Goal: Transaction & Acquisition: Book appointment/travel/reservation

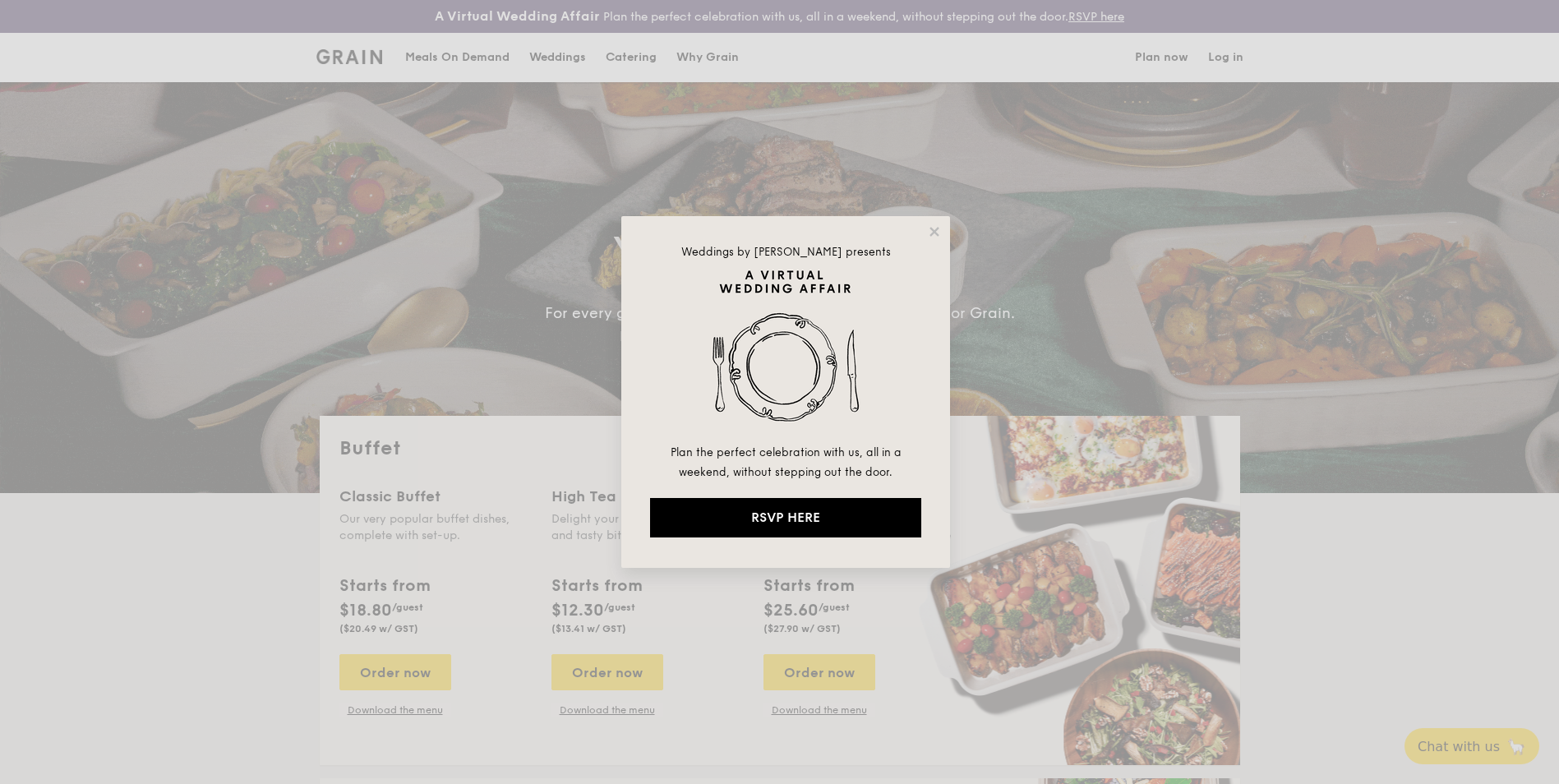
select select
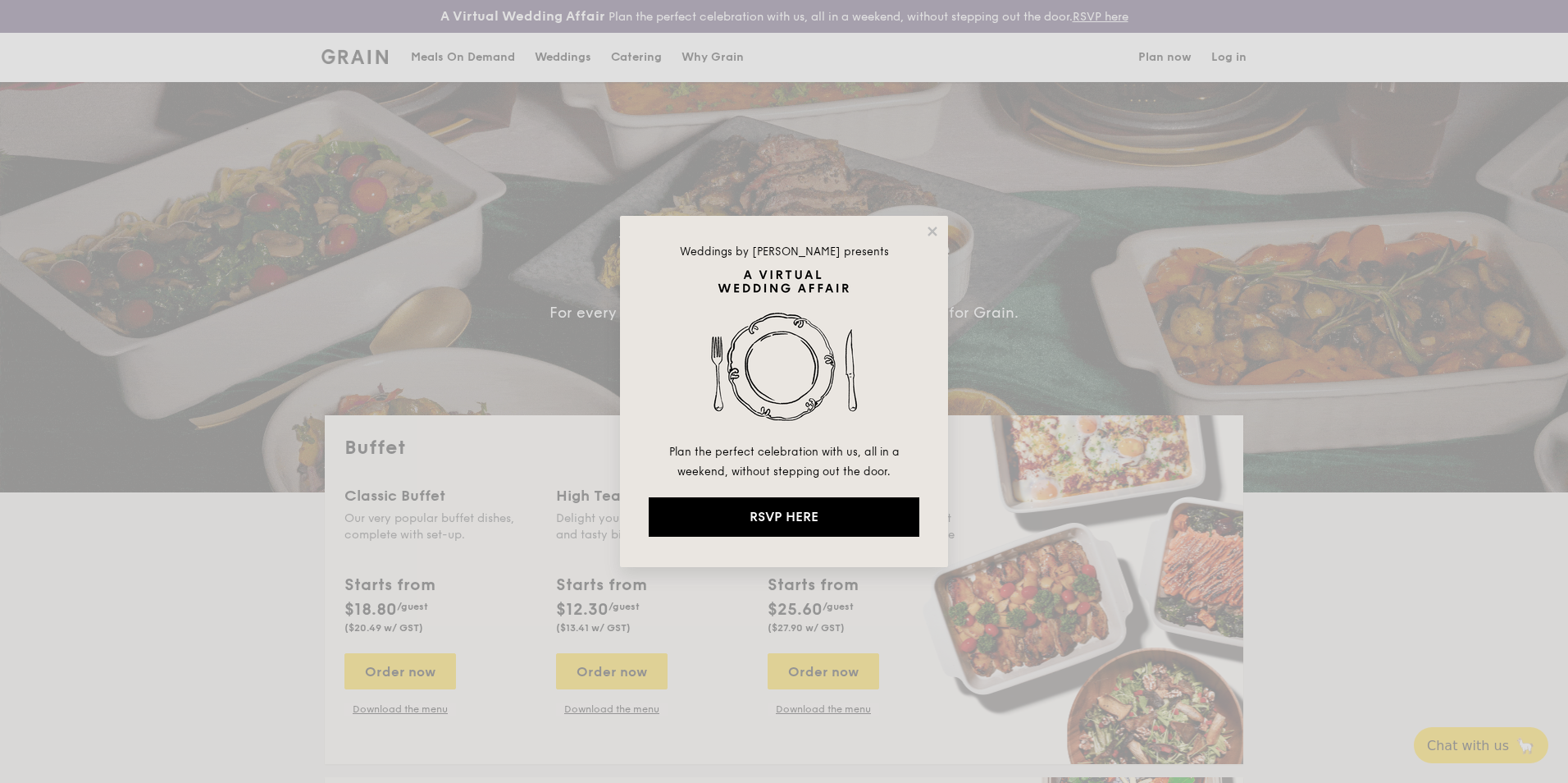
select select
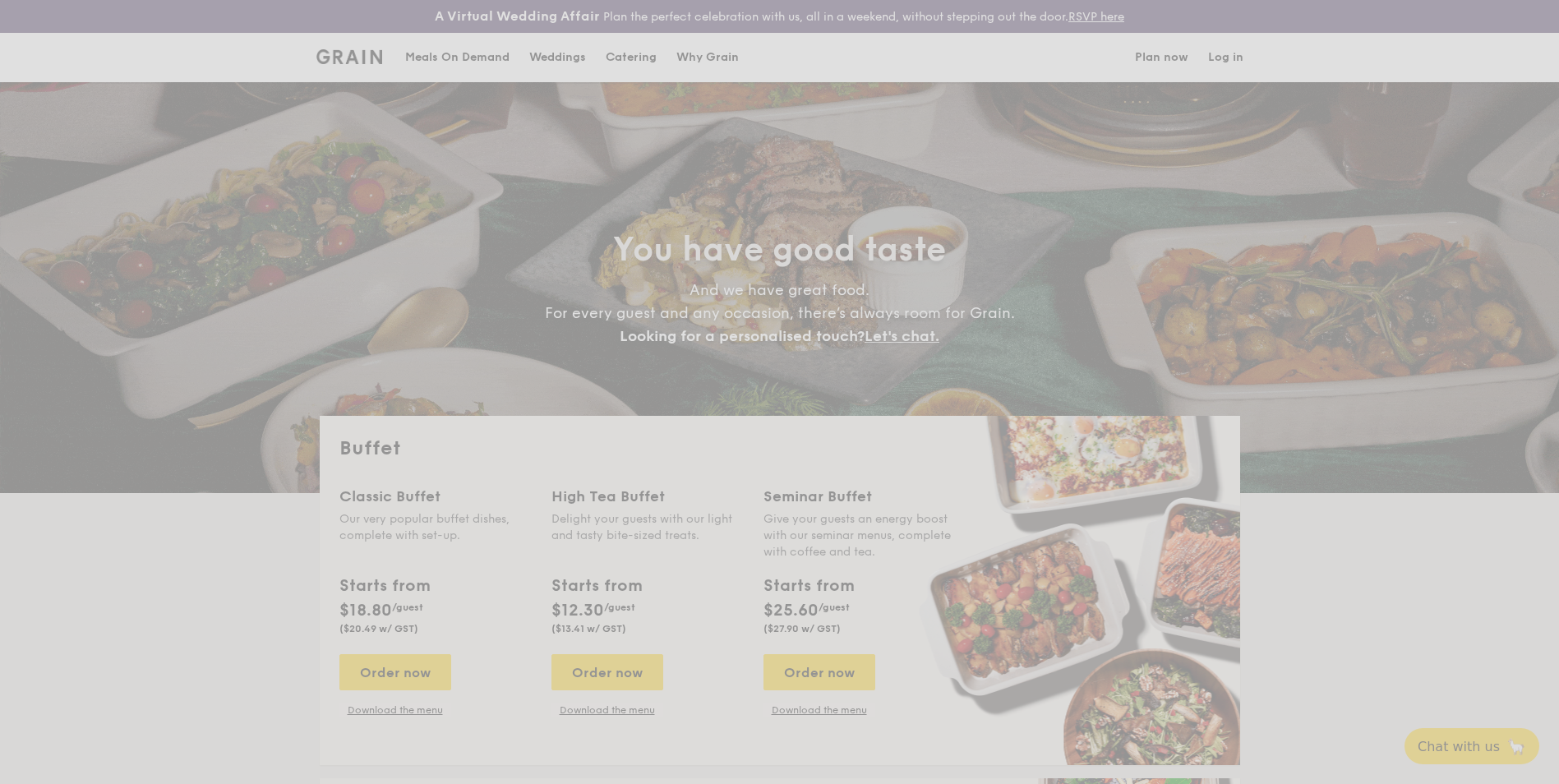
select select
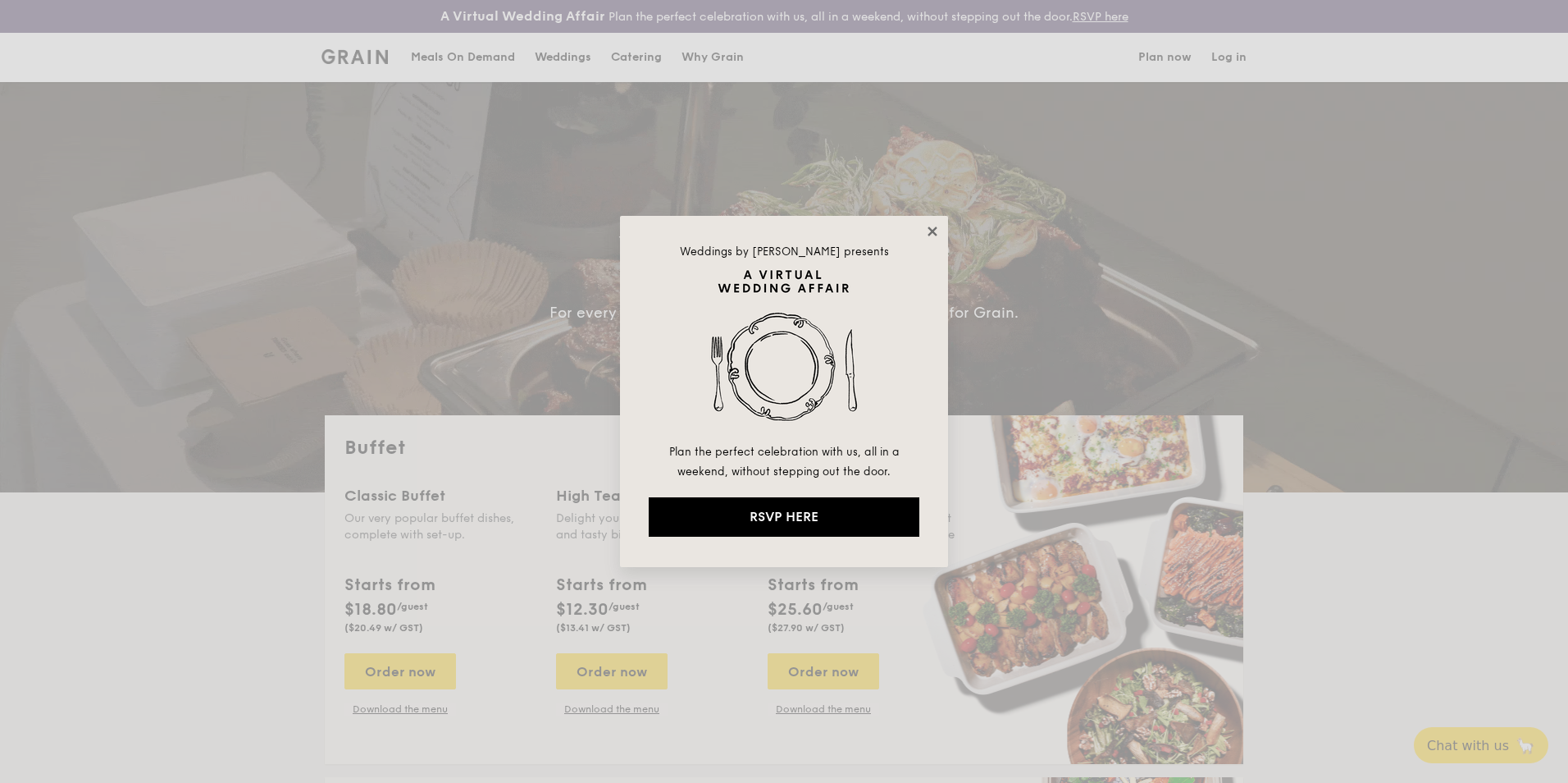
click at [933, 230] on icon at bounding box center [931, 230] width 9 height 9
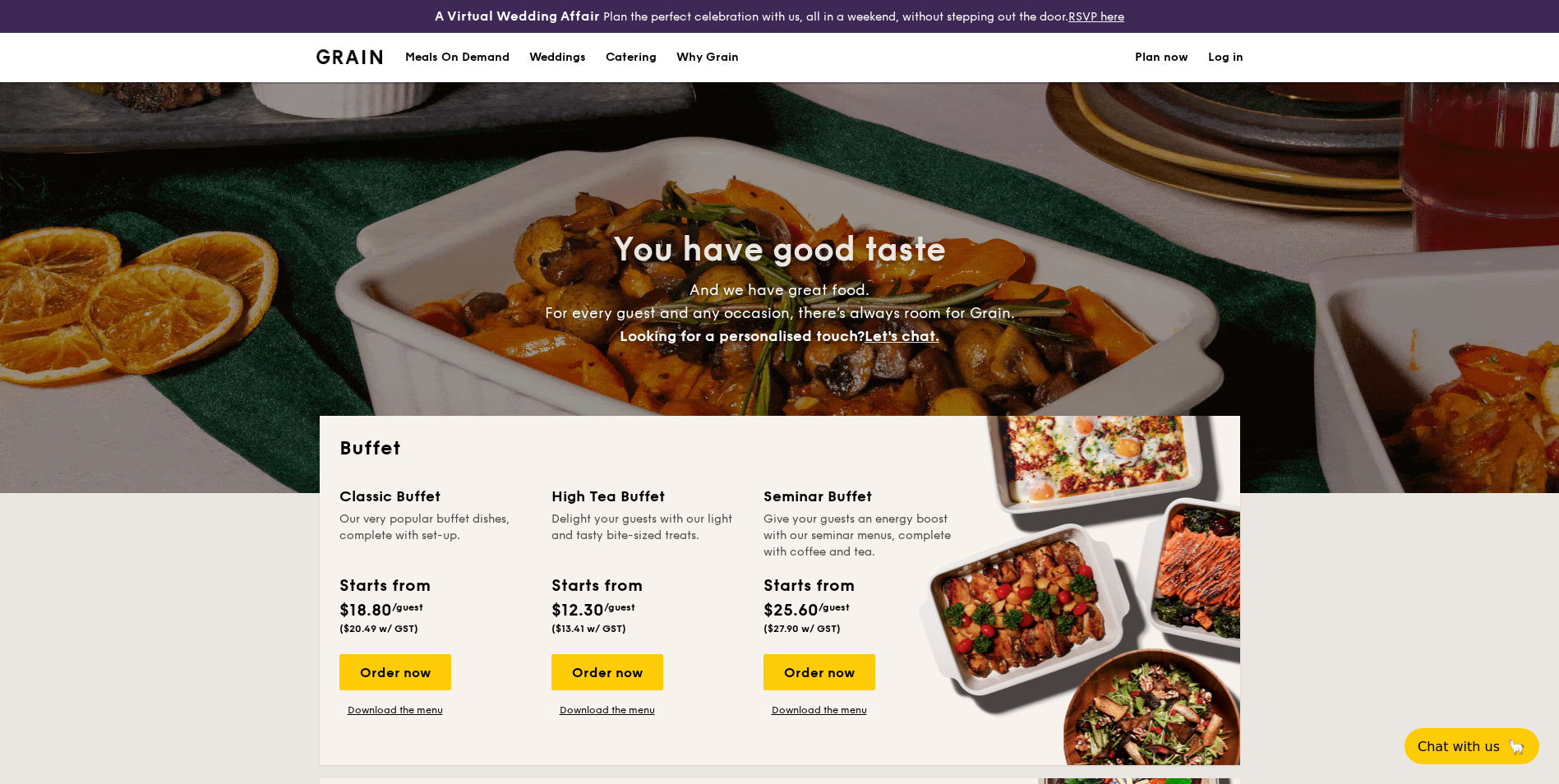
scroll to position [82, 0]
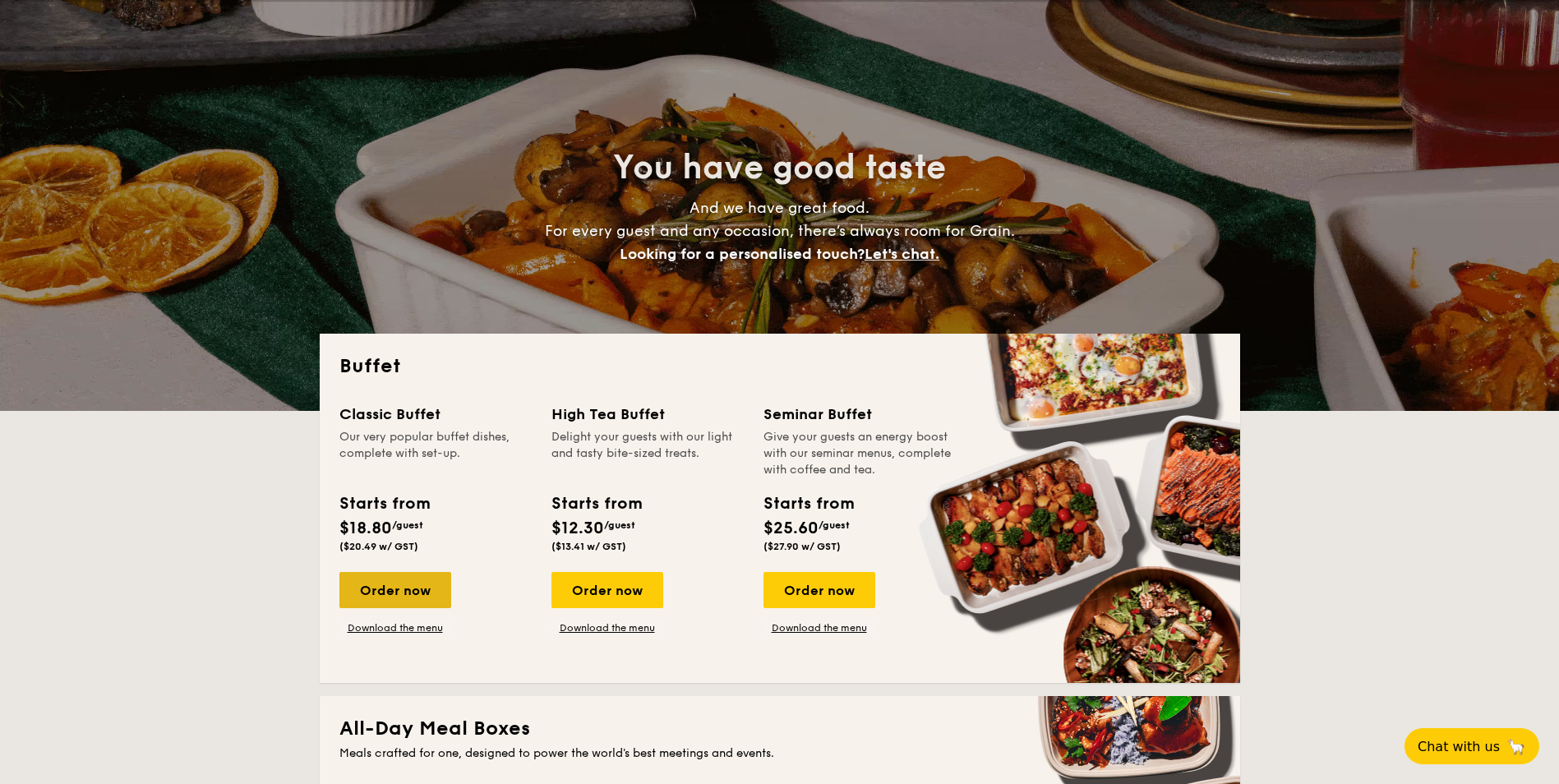
click at [415, 589] on div "Order now" at bounding box center [395, 590] width 111 height 36
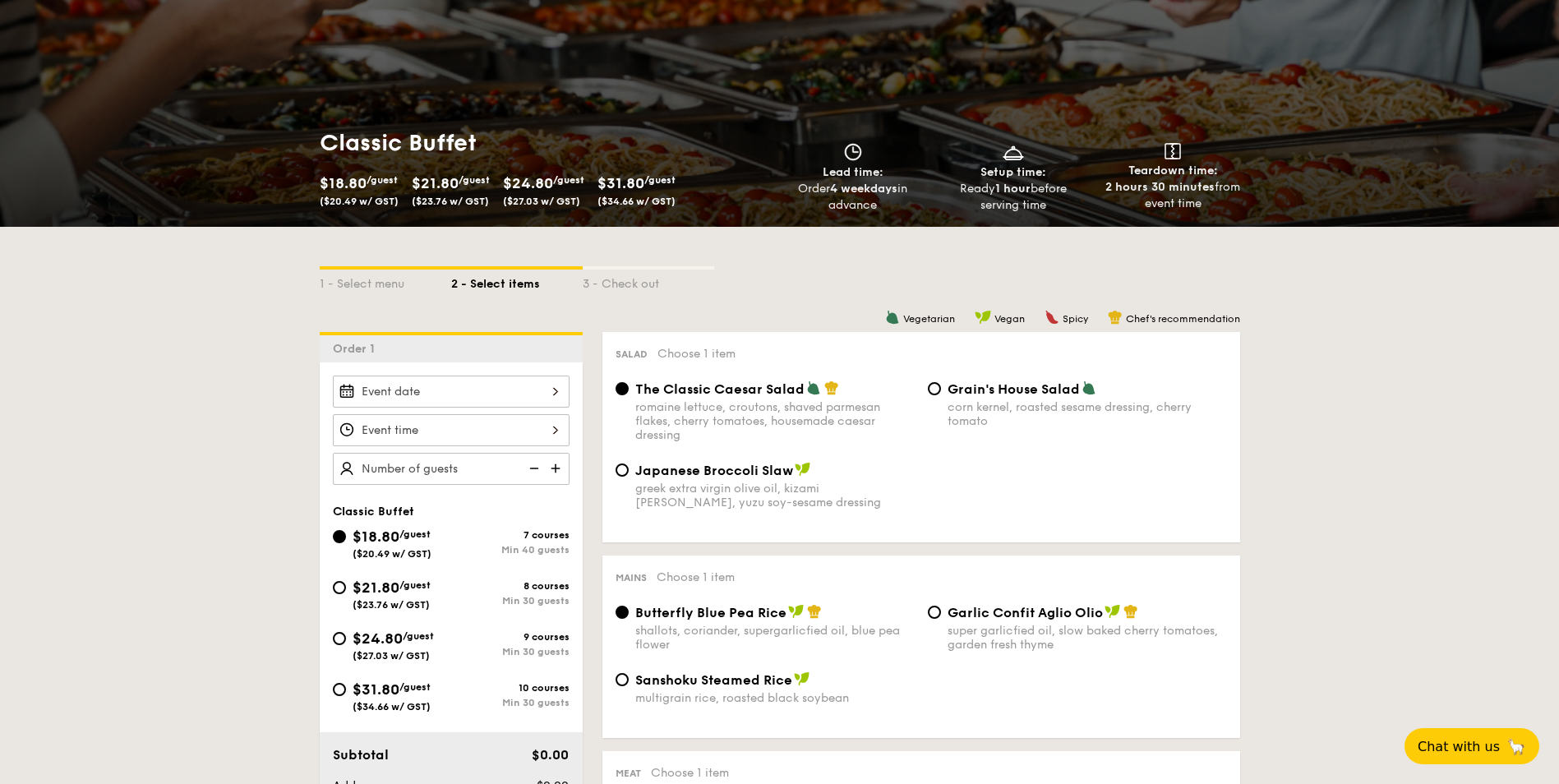
scroll to position [246, 0]
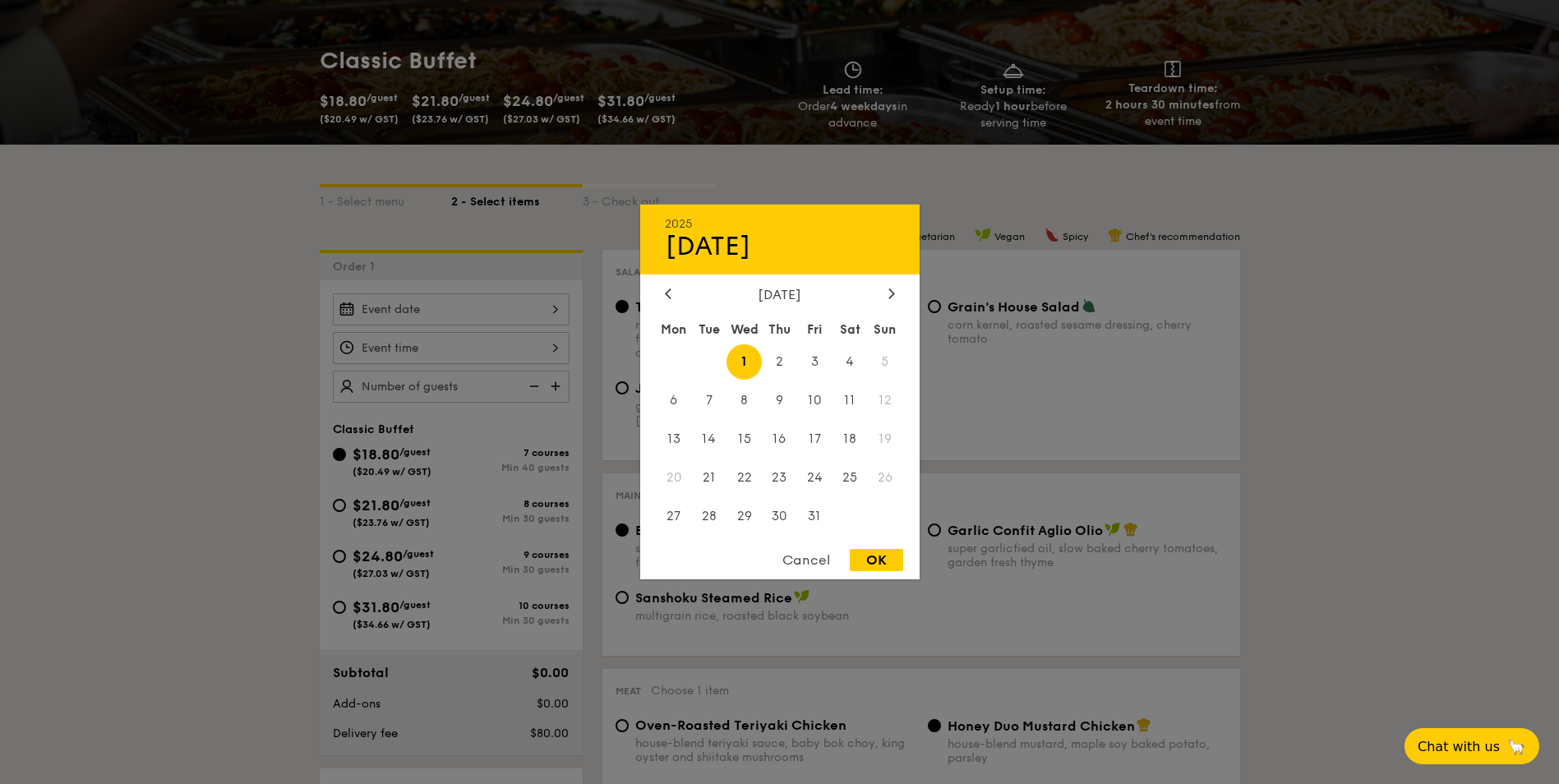
click at [490, 322] on div "2025 Oct 01 October 2025 Mon Tue Wed Thu Fri Sat Sun 1 2 3 4 5 6 7 8 9 10 11 12…" at bounding box center [451, 309] width 237 height 33
click at [740, 398] on span "8" at bounding box center [744, 401] width 35 height 35
click at [880, 558] on div "OK" at bounding box center [877, 559] width 53 height 23
type input "Oct 08, 2025"
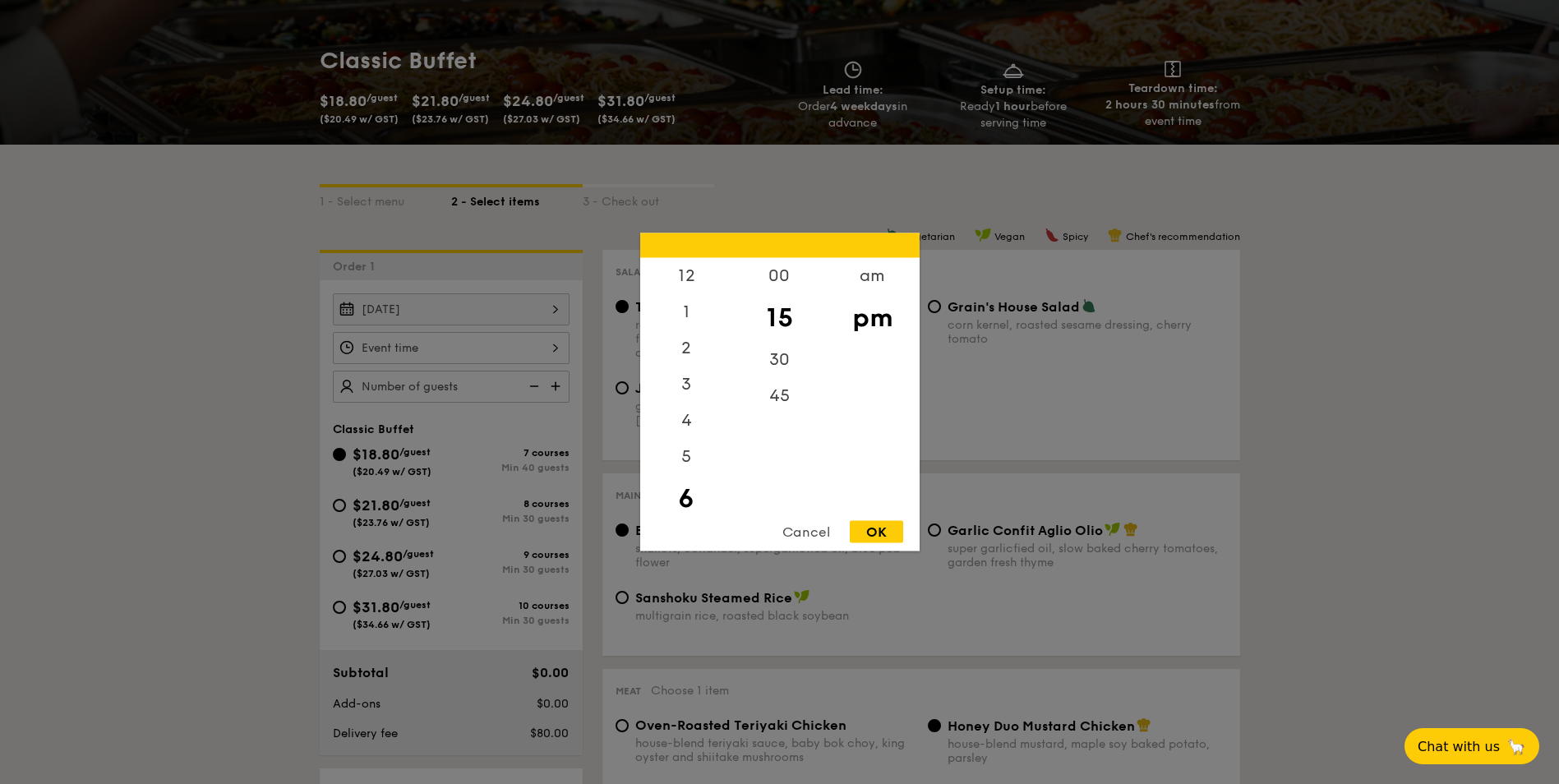
click at [518, 345] on div "12 1 2 3 4 5 6 7 8 9 10 11 00 15 30 45 am pm Cancel OK" at bounding box center [451, 348] width 237 height 33
click at [698, 283] on div "12" at bounding box center [687, 282] width 93 height 47
click at [889, 534] on div "OK" at bounding box center [877, 532] width 53 height 23
type input "12:15PM"
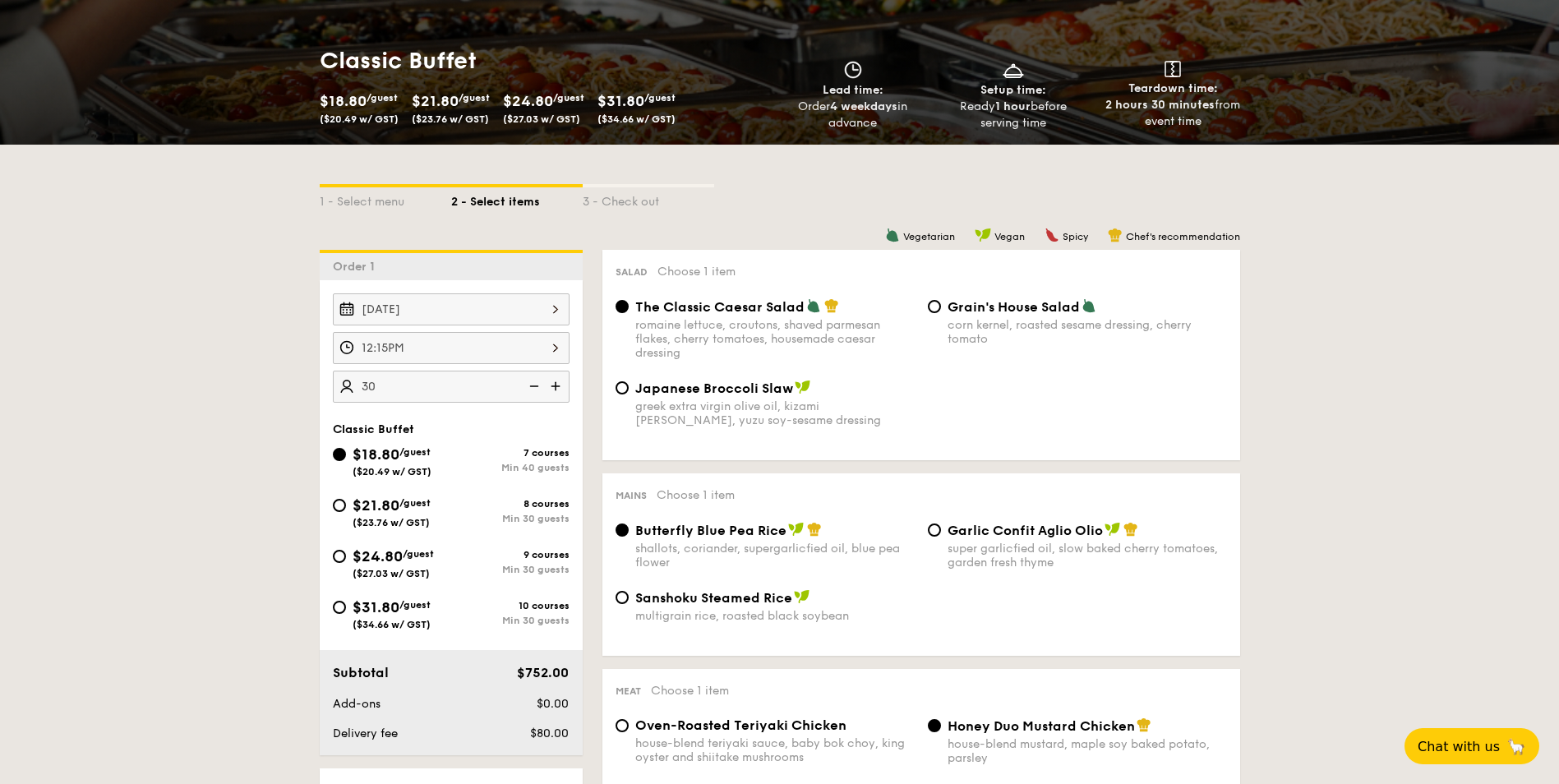
type input "40 guests"
click at [340, 503] on input "$21.80 /guest ($23.76 w/ GST) 8 courses Min 30 guests" at bounding box center [339, 504] width 13 height 13
radio input "true"
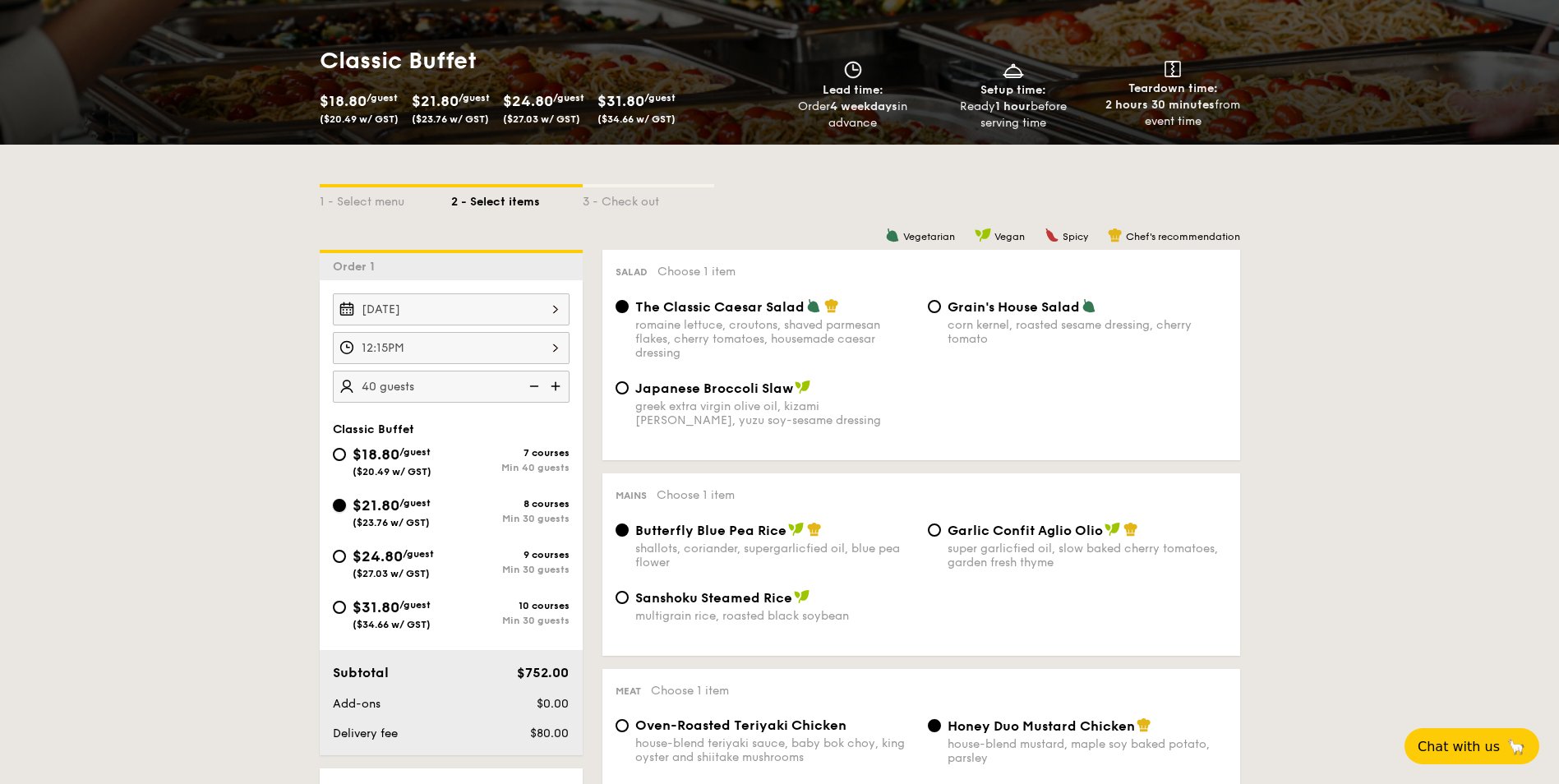
radio input "true"
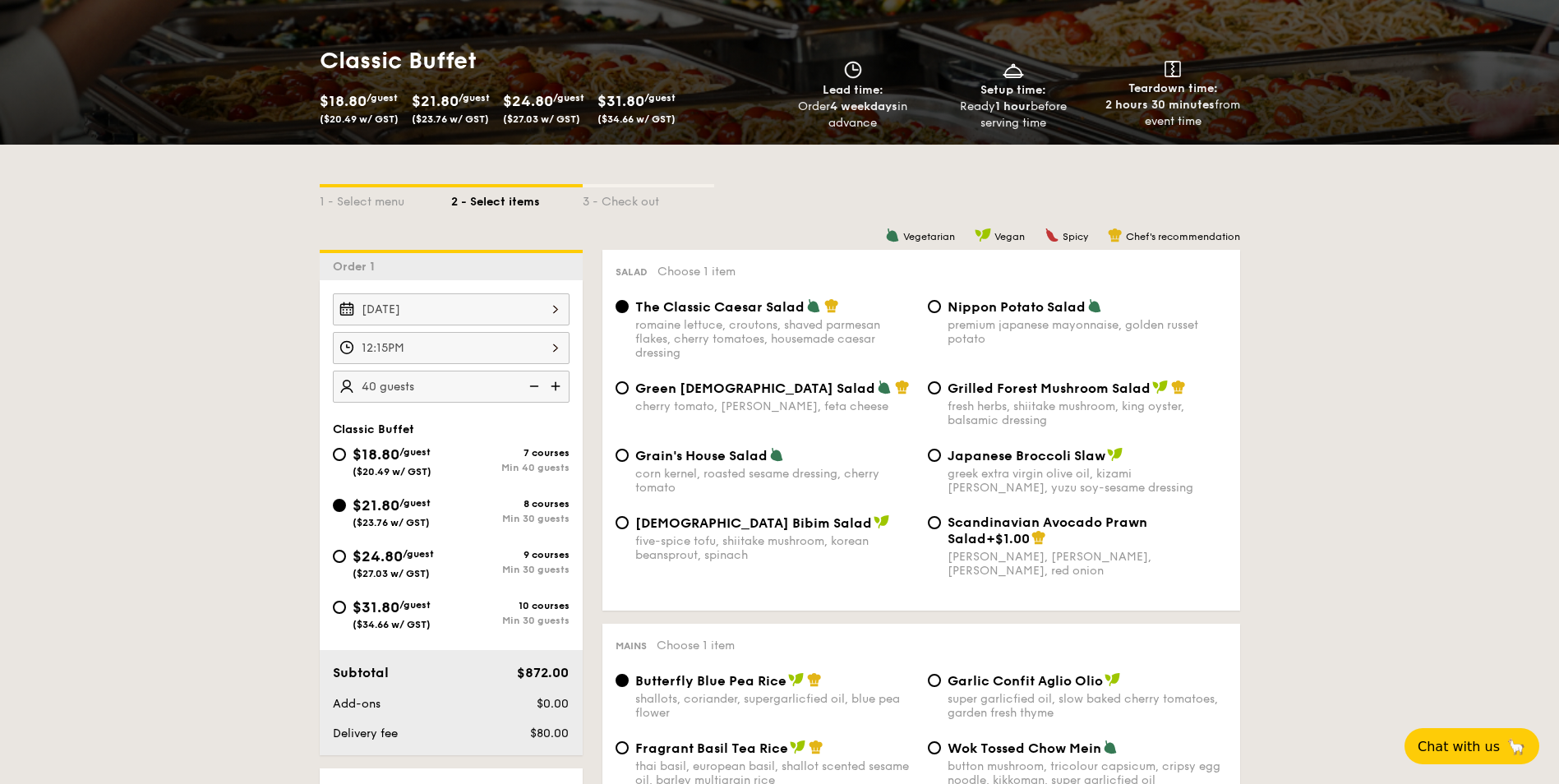
click at [535, 384] on img at bounding box center [532, 386] width 25 height 32
type input "30 guests"
click at [958, 526] on span "Scandinavian Avocado Prawn Salad" at bounding box center [1048, 530] width 200 height 33
click at [941, 526] on input "Scandinavian Avocado Prawn Salad +$1.00 virgin mary dressing, dijon mustard, ar…" at bounding box center [934, 522] width 13 height 13
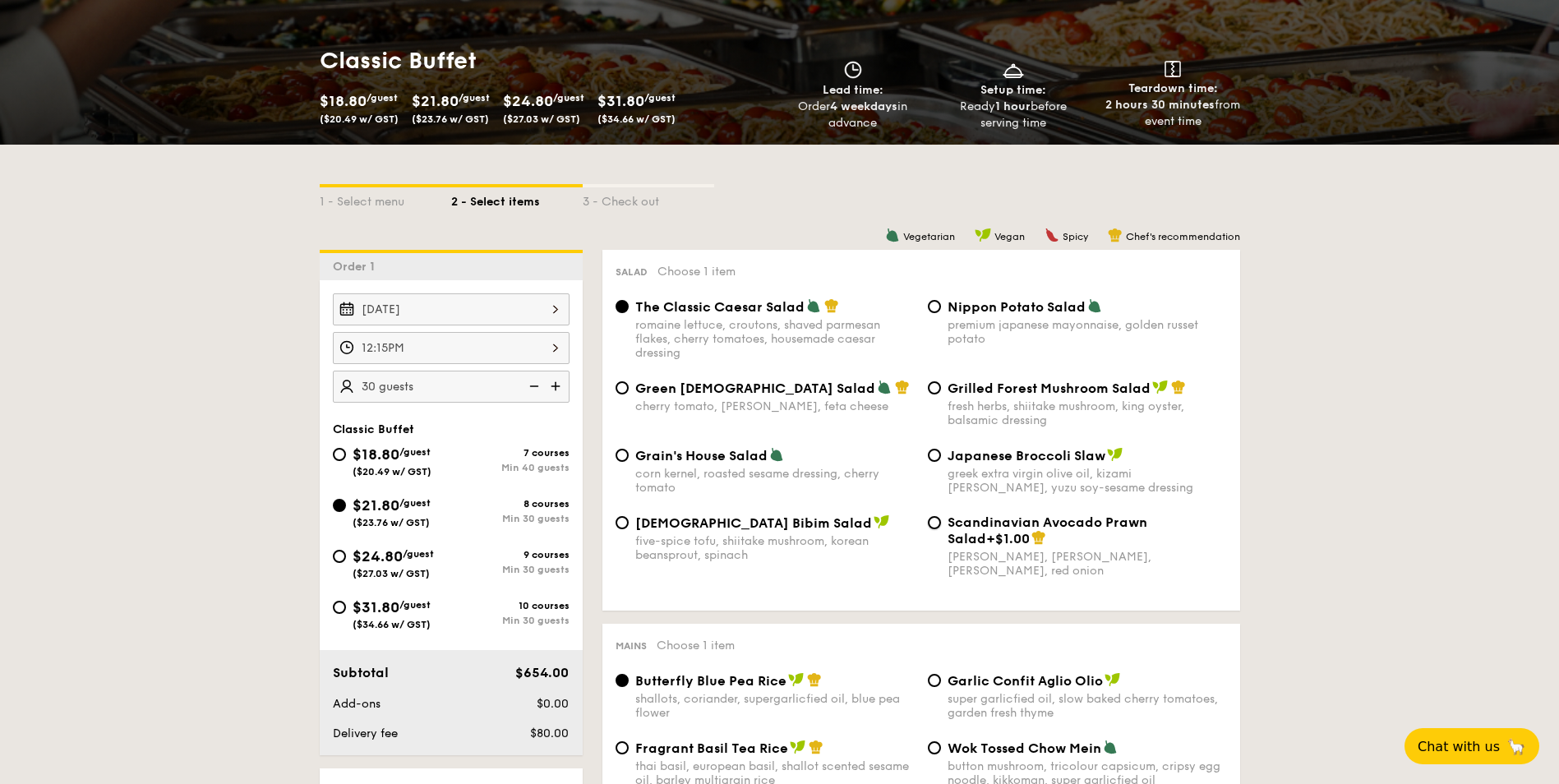
radio input "true"
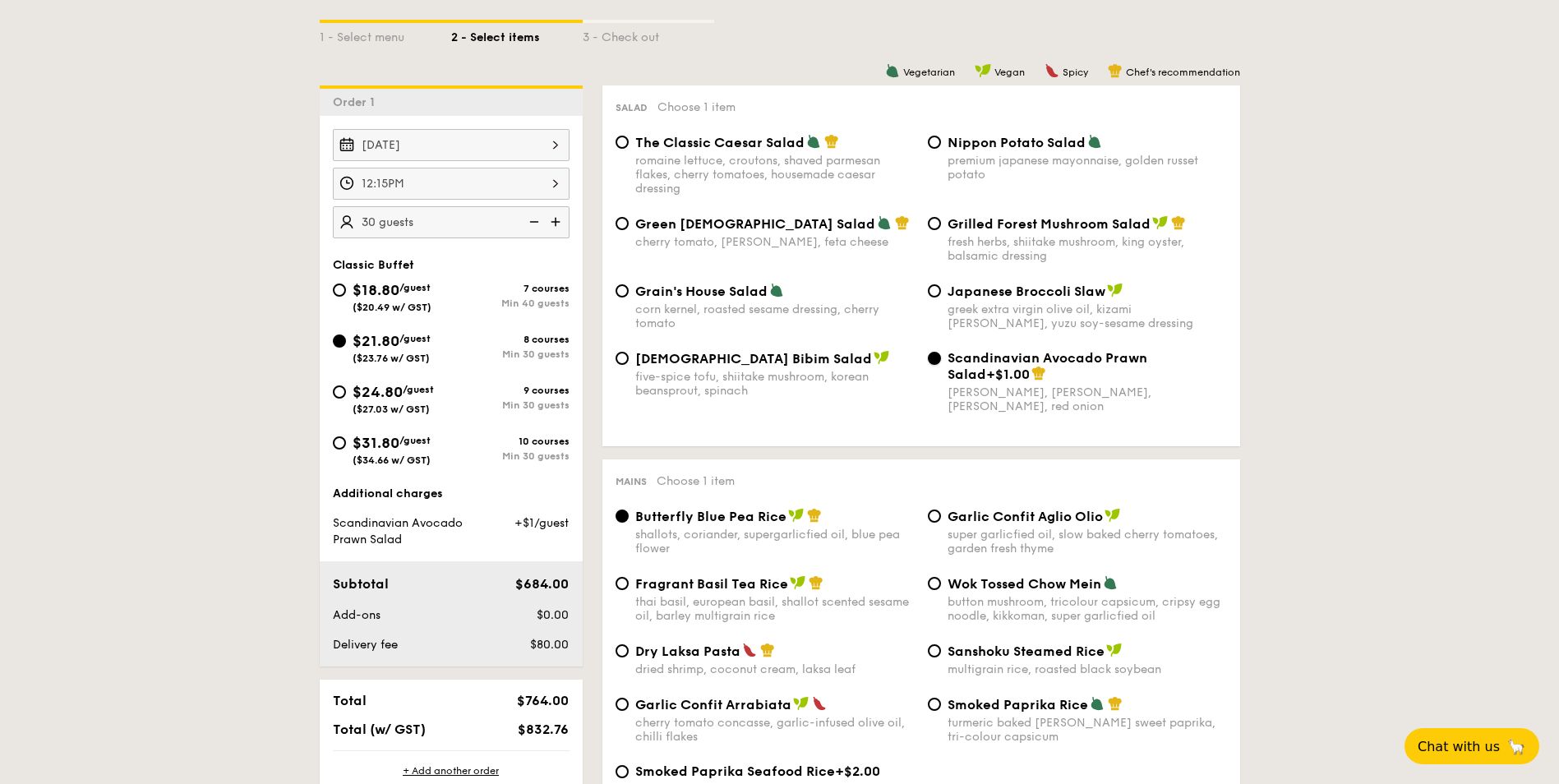
scroll to position [493, 0]
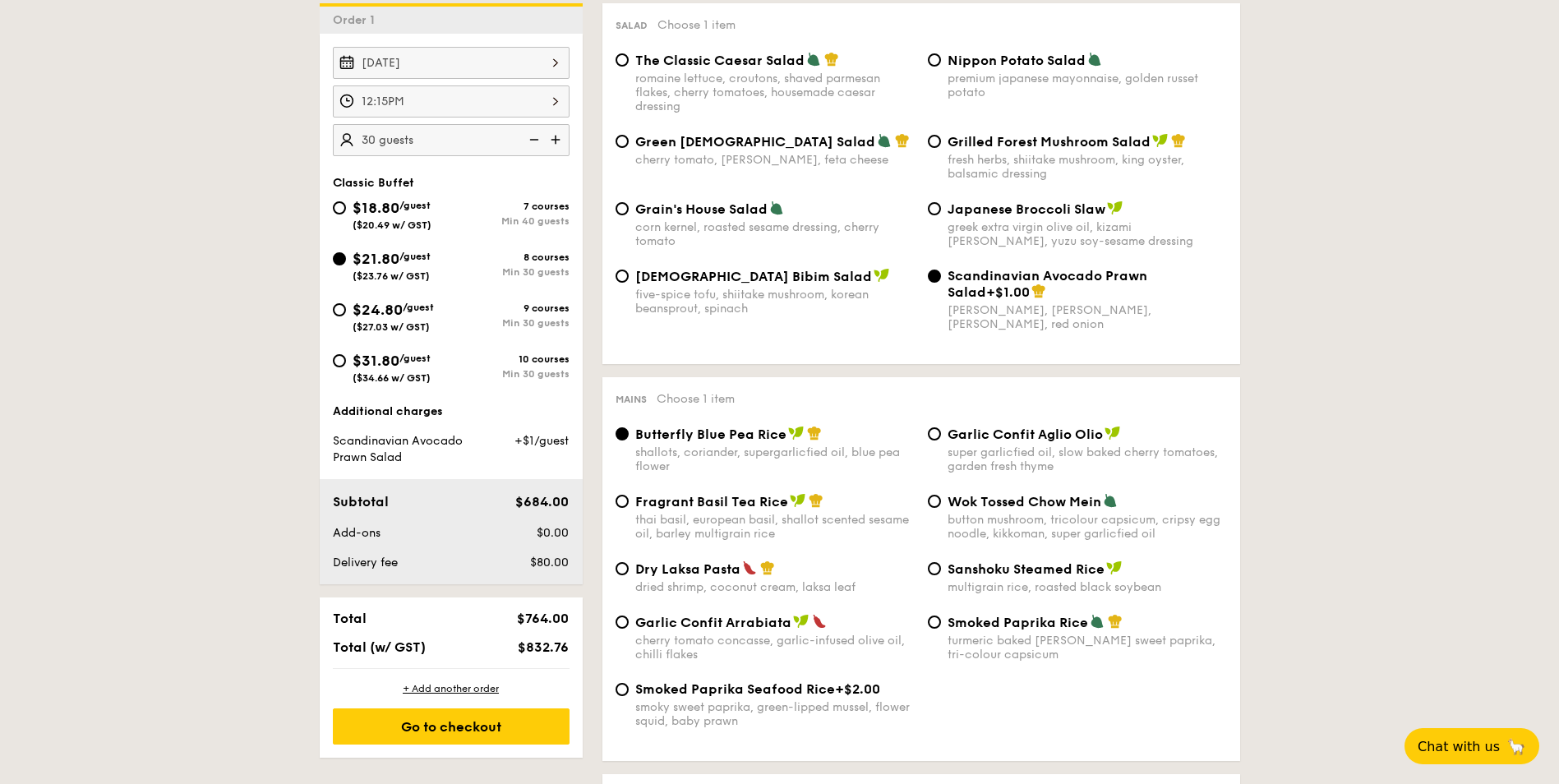
click at [775, 573] on div "Dry Laksa Pasta" at bounding box center [776, 568] width 280 height 17
click at [629, 573] on input "Dry Laksa Pasta dried shrimp, coconut cream, laksa leaf" at bounding box center [622, 568] width 13 height 13
radio input "true"
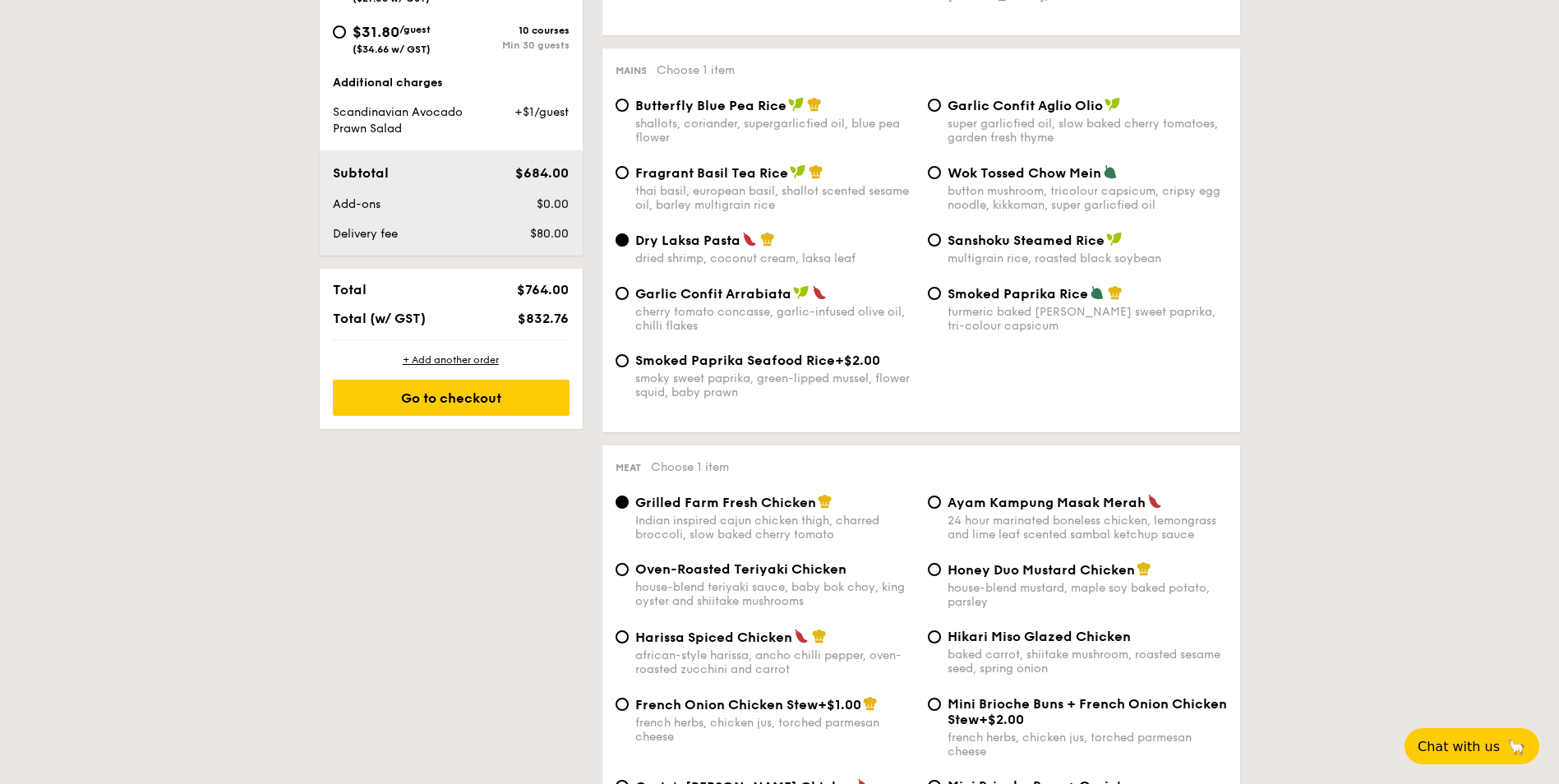
scroll to position [904, 0]
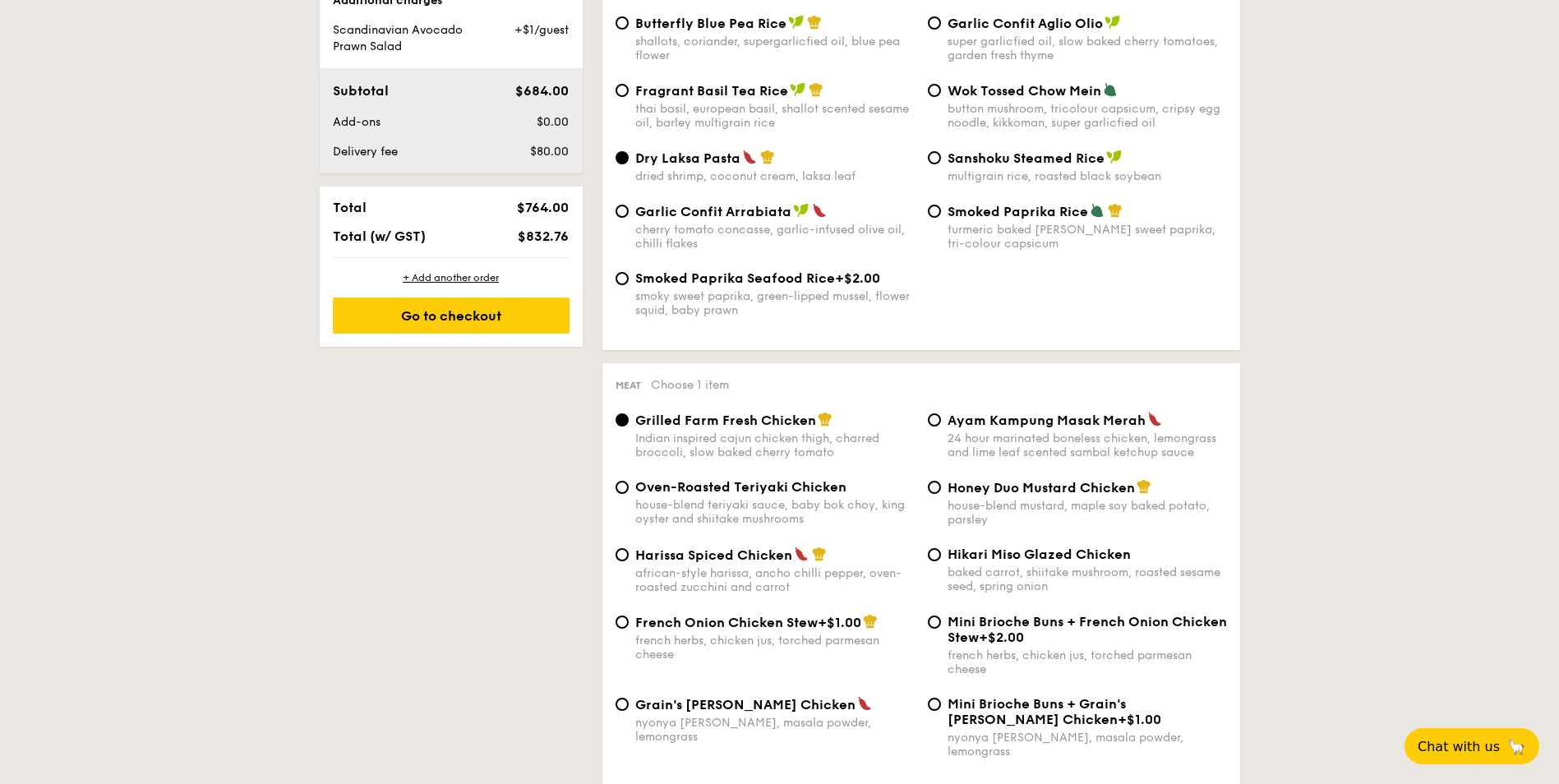
click at [1095, 514] on div "house-blend mustard, maple soy baked potato, parsley" at bounding box center [1088, 512] width 280 height 28
click at [941, 493] on input "Honey Duo Mustard Chicken house-blend mustard, maple soy baked potato, parsley" at bounding box center [934, 487] width 13 height 13
radio input "true"
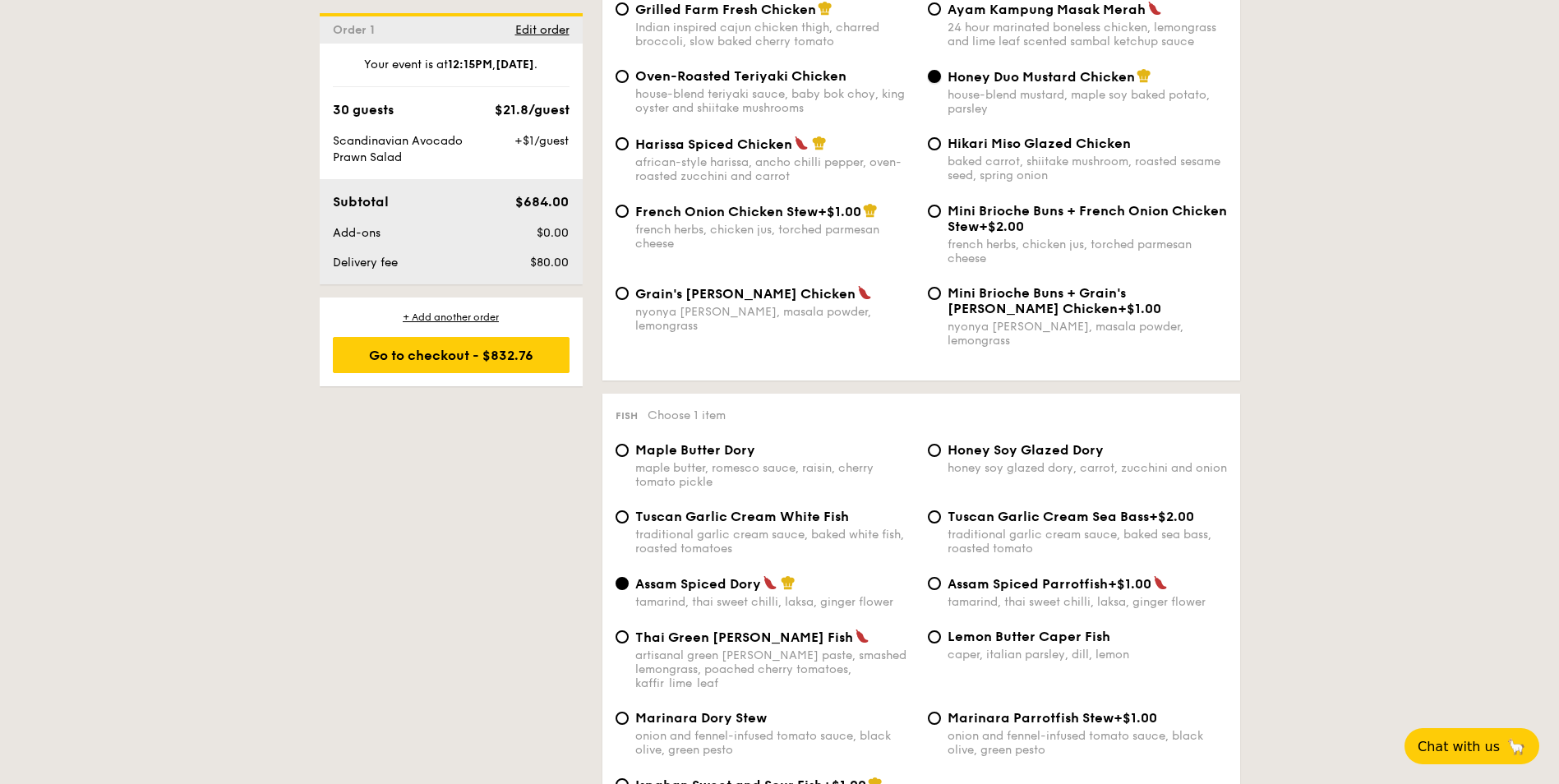
scroll to position [1397, 0]
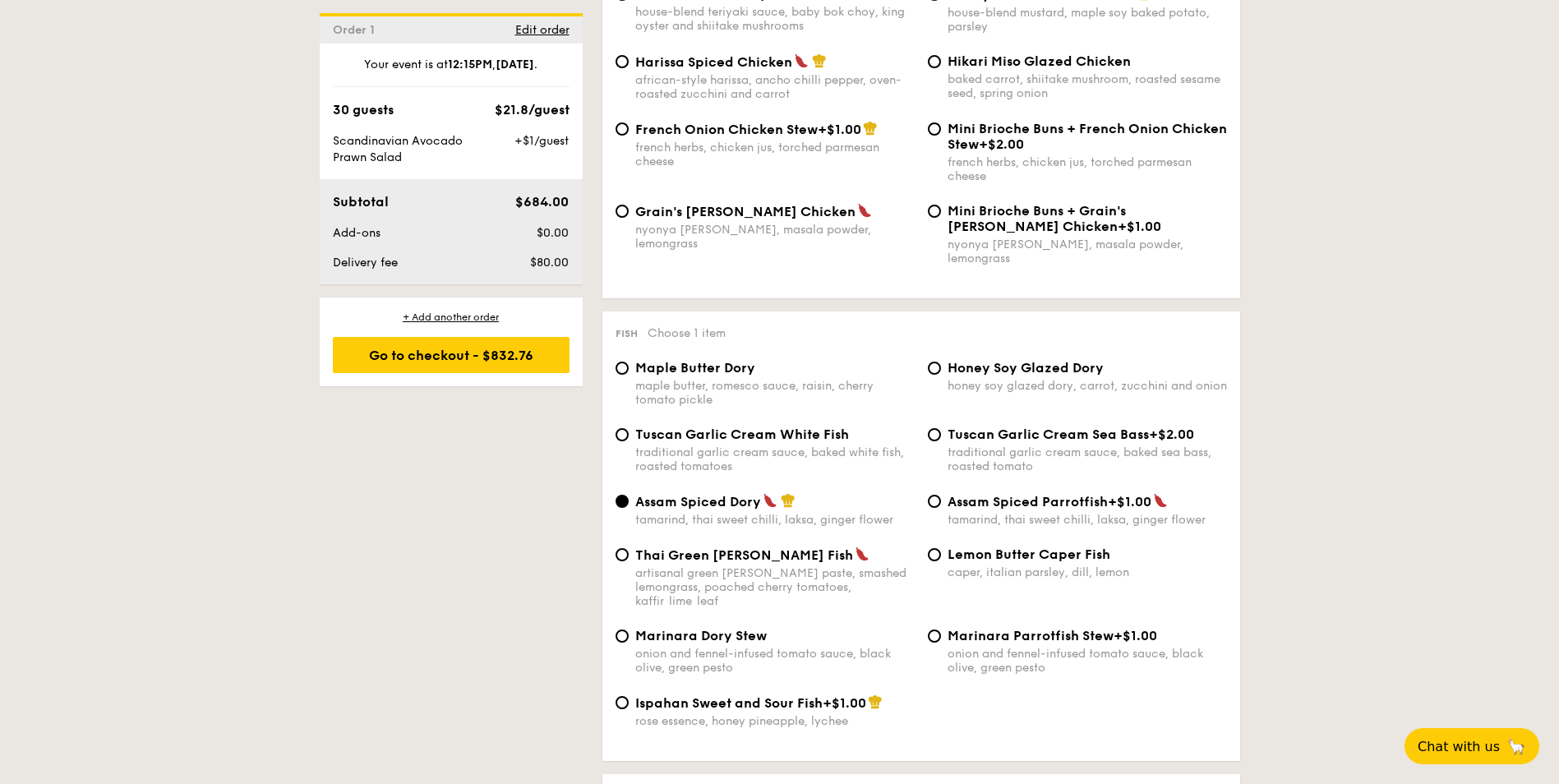
click at [1025, 547] on span "Lemon Butter Caper Fish" at bounding box center [1029, 555] width 163 height 16
click at [941, 548] on input "Lemon Butter Caper Fish caper, italian parsley, dill, lemon" at bounding box center [934, 554] width 13 height 13
radio input "true"
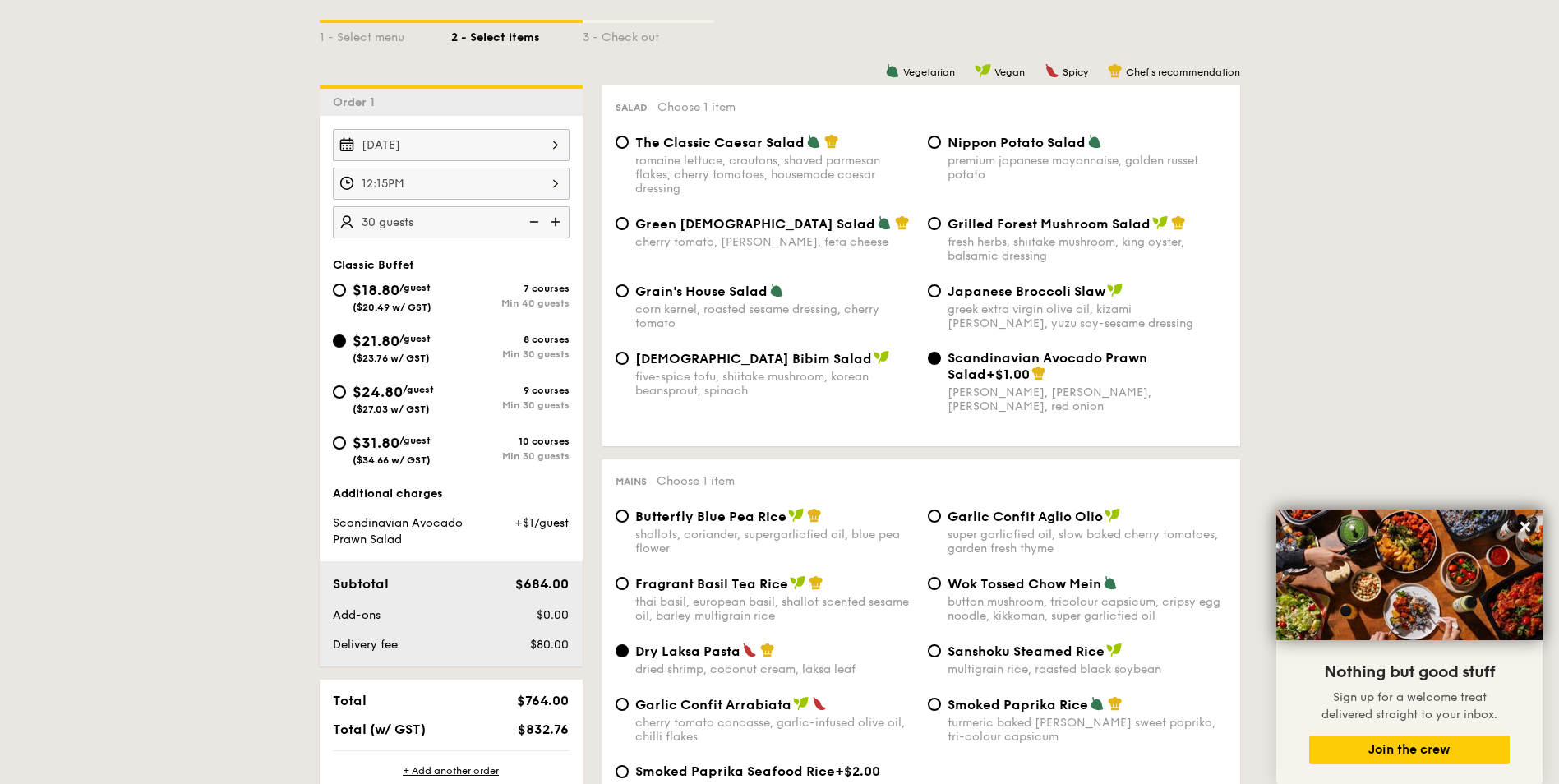
scroll to position [575, 0]
